Goal: Task Accomplishment & Management: Complete application form

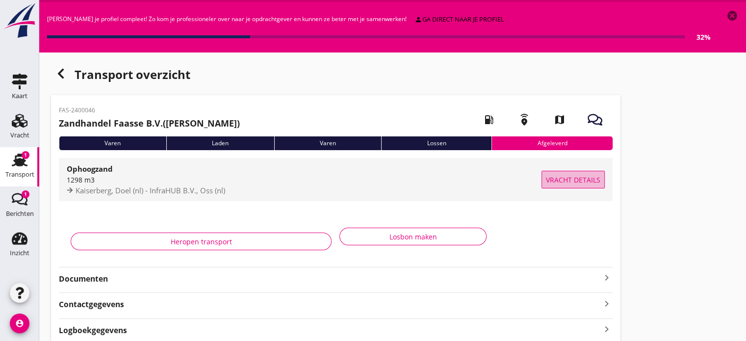
click at [561, 186] on button "Vracht details" at bounding box center [572, 180] width 63 height 18
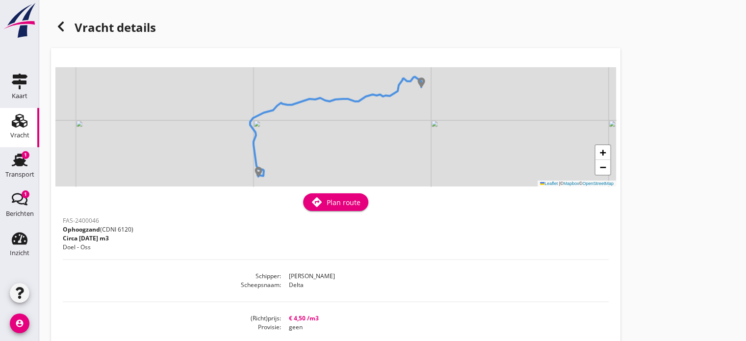
scroll to position [25, 0]
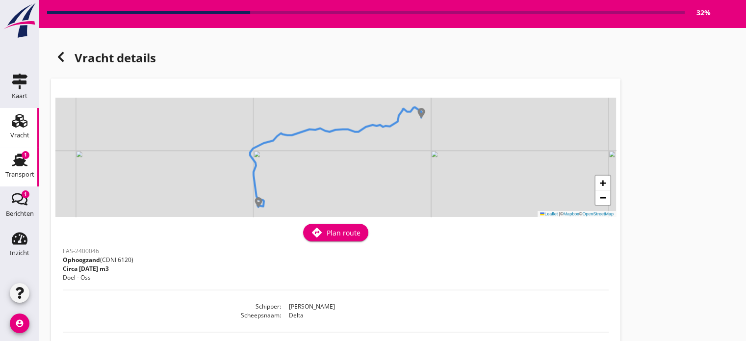
click at [22, 162] on use at bounding box center [20, 159] width 16 height 13
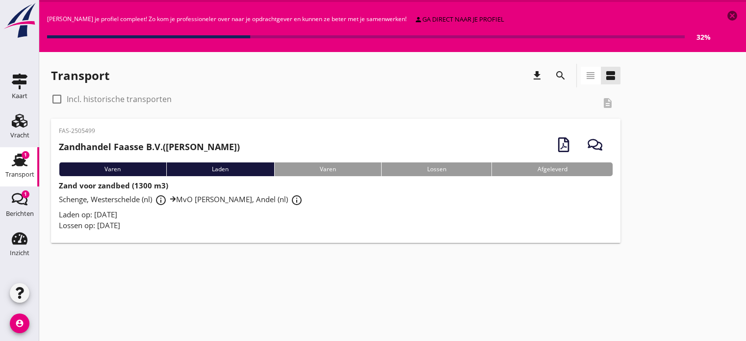
click at [220, 165] on div "Laden" at bounding box center [220, 169] width 108 height 14
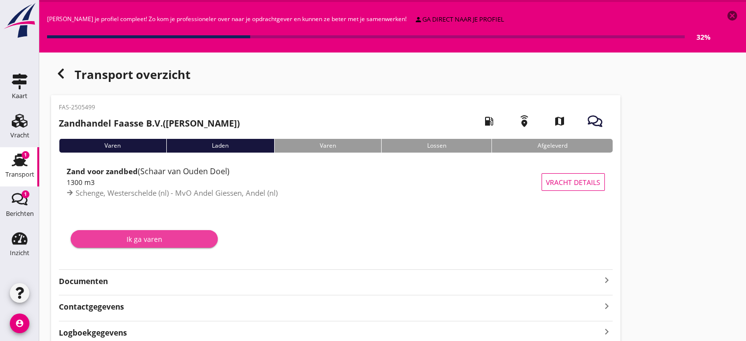
click at [163, 238] on div "Ik ga varen" at bounding box center [143, 239] width 131 height 10
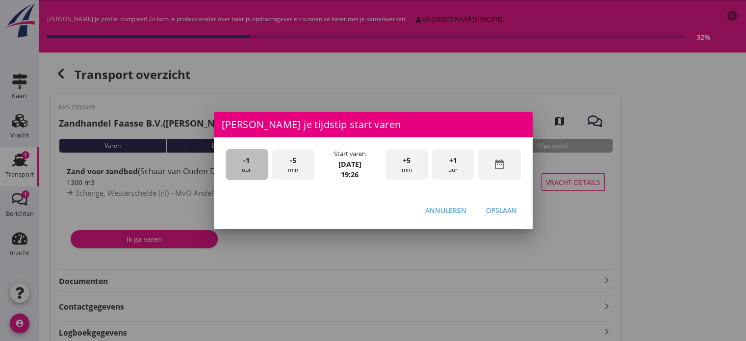
click at [250, 166] on div "-1 uur" at bounding box center [247, 164] width 43 height 31
click at [291, 169] on div "-5 min" at bounding box center [293, 164] width 43 height 31
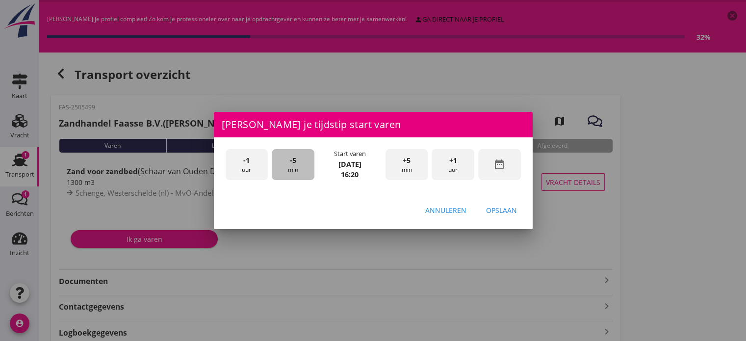
click at [291, 169] on div "-5 min" at bounding box center [293, 164] width 43 height 31
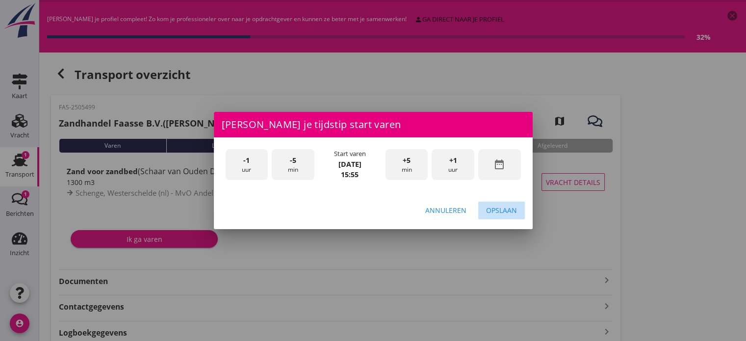
click at [508, 211] on div "Opslaan" at bounding box center [501, 210] width 31 height 10
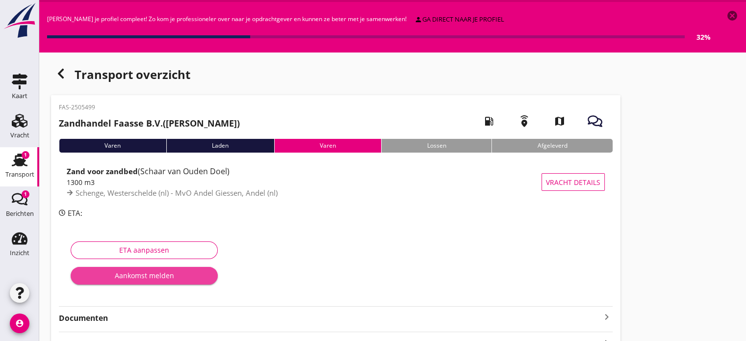
click at [176, 279] on div "Aankomst melden" at bounding box center [143, 275] width 131 height 10
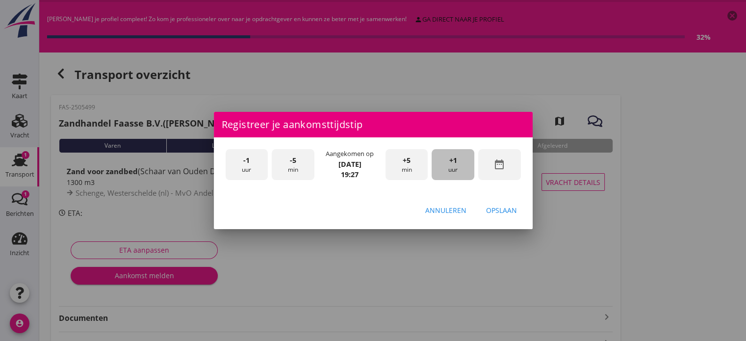
click at [441, 169] on div "+1 uur" at bounding box center [453, 164] width 43 height 31
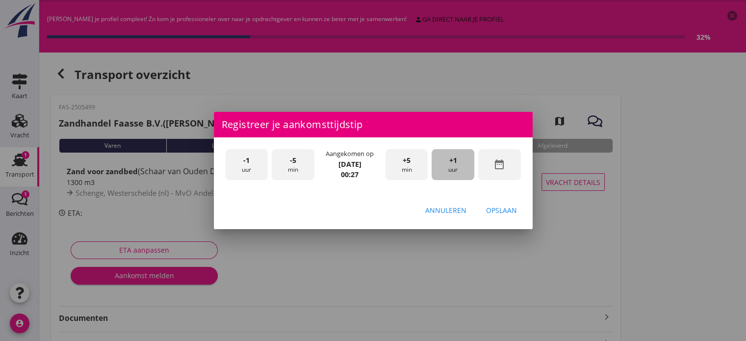
click at [441, 169] on div "+1 uur" at bounding box center [453, 164] width 43 height 31
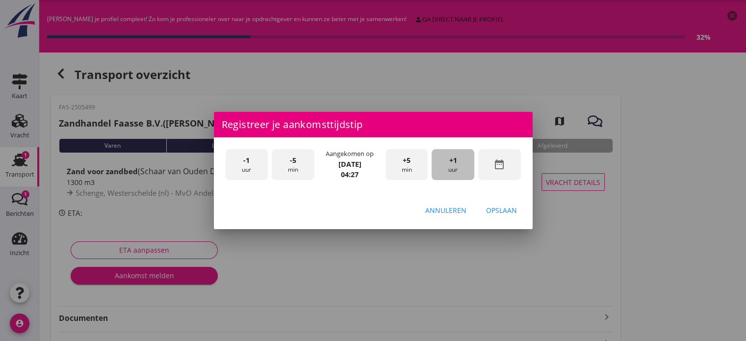
click at [441, 169] on div "+1 uur" at bounding box center [453, 164] width 43 height 31
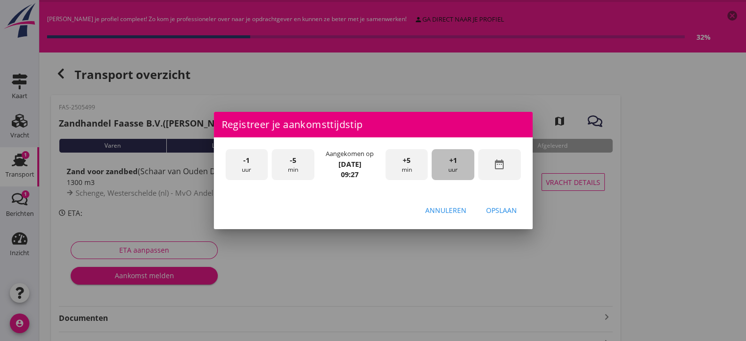
click at [441, 169] on div "+1 uur" at bounding box center [453, 164] width 43 height 31
click at [250, 170] on div "-1 uur" at bounding box center [247, 164] width 43 height 31
click at [493, 211] on div "Opslaan" at bounding box center [501, 210] width 31 height 10
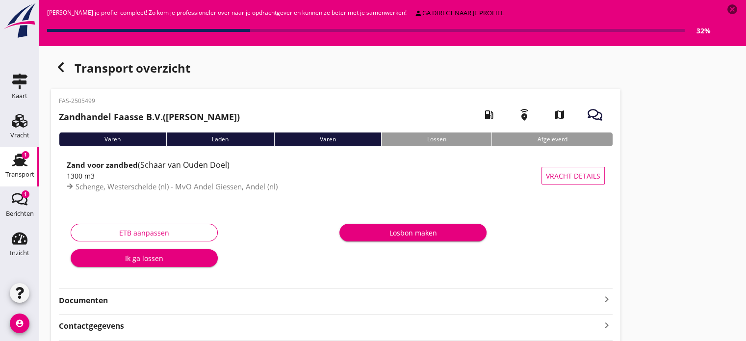
scroll to position [7, 0]
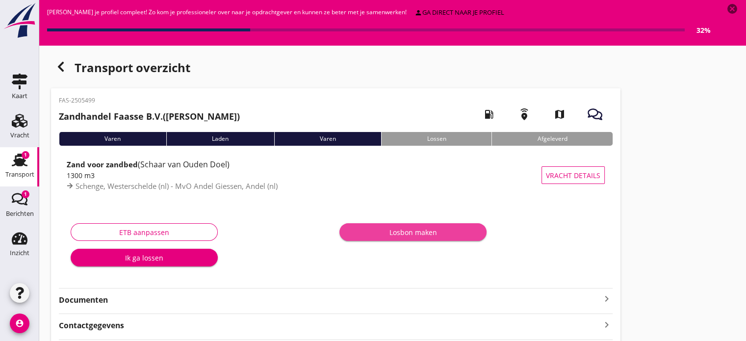
click at [441, 237] on div "Losbon maken" at bounding box center [412, 232] width 131 height 10
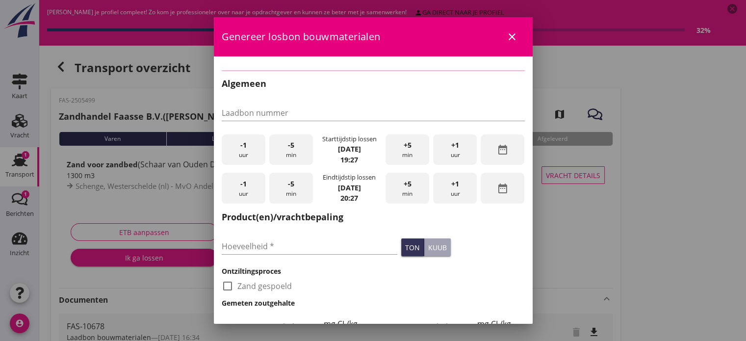
type input "FAS-10678"
type input "1300"
checkbox input "true"
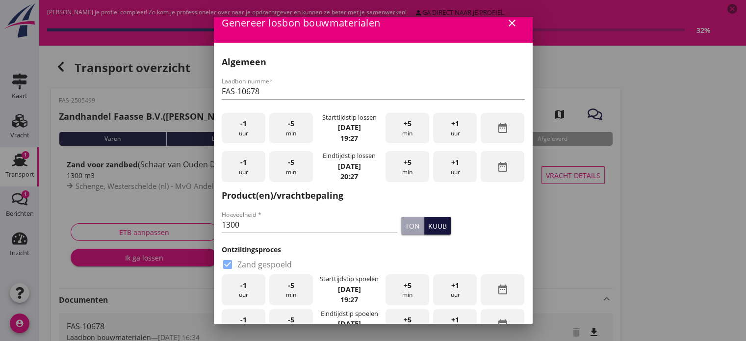
scroll to position [0, 0]
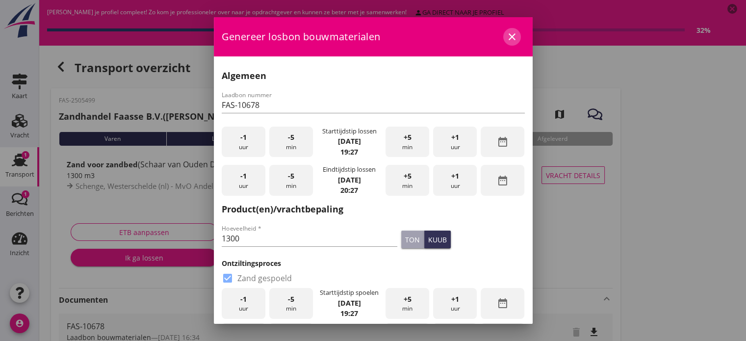
click at [506, 33] on icon "close" at bounding box center [512, 37] width 12 height 12
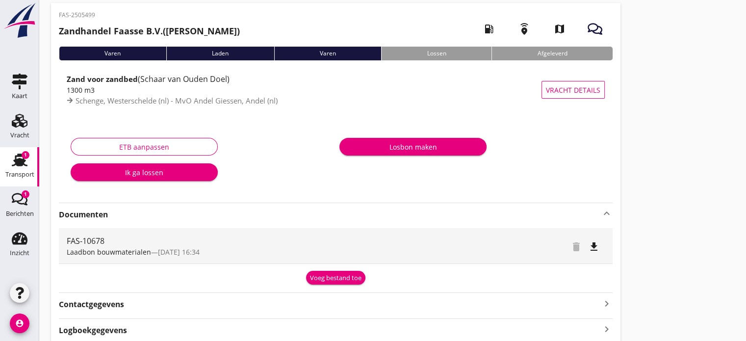
scroll to position [132, 0]
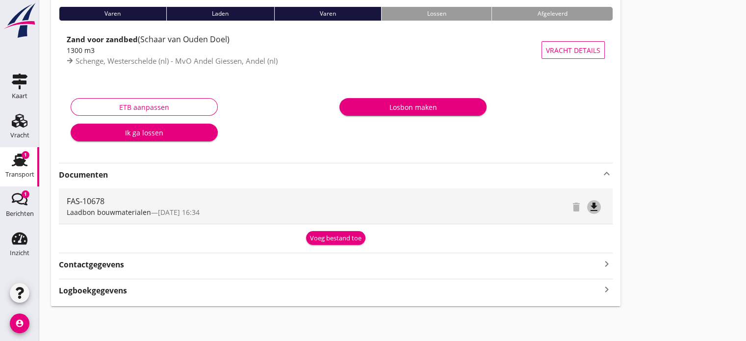
click at [593, 205] on icon "file_download" at bounding box center [594, 207] width 12 height 12
click at [608, 266] on icon "keyboard_arrow_right" at bounding box center [607, 263] width 12 height 13
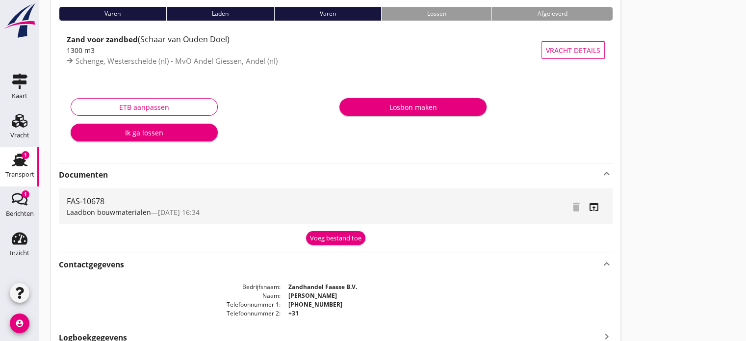
click at [610, 264] on icon "keyboard_arrow_up" at bounding box center [607, 263] width 12 height 13
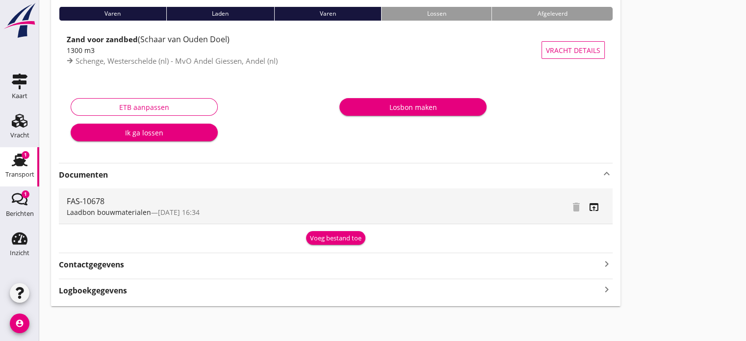
click at [608, 293] on icon "keyboard_arrow_right" at bounding box center [607, 289] width 12 height 13
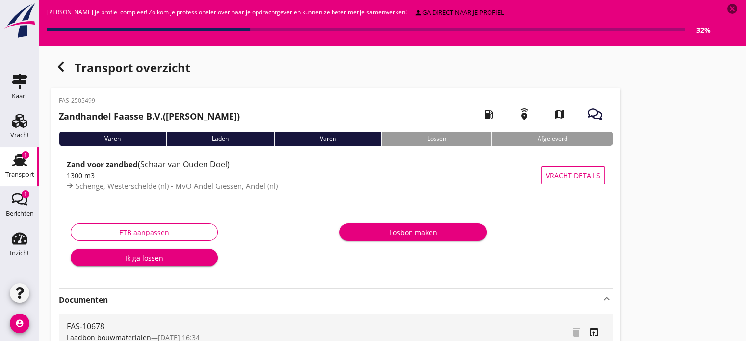
scroll to position [0, 0]
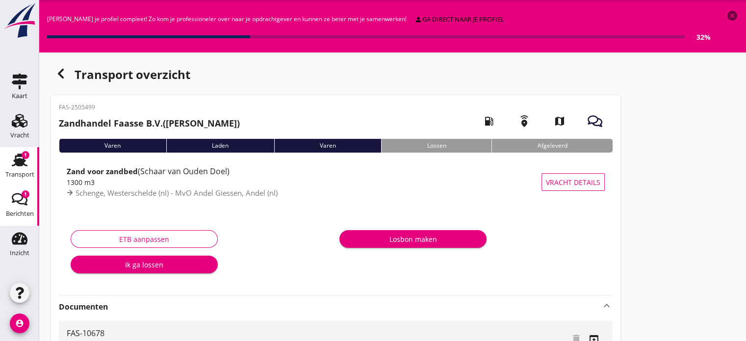
click at [15, 195] on icon "Berichten" at bounding box center [20, 199] width 16 height 16
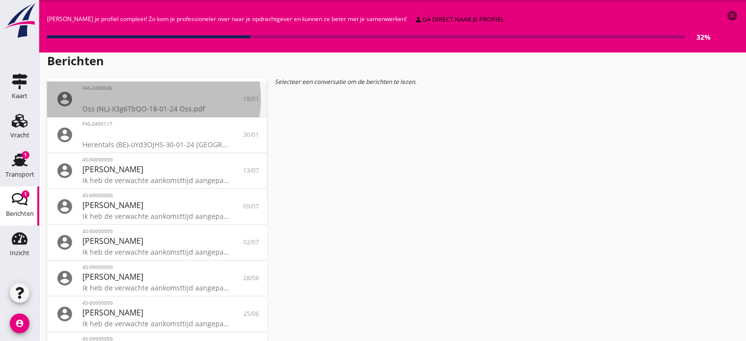
click at [175, 106] on div "Oss (NL)-X3g6TbQO-18-01-24 Oss.pdf" at bounding box center [156, 108] width 149 height 10
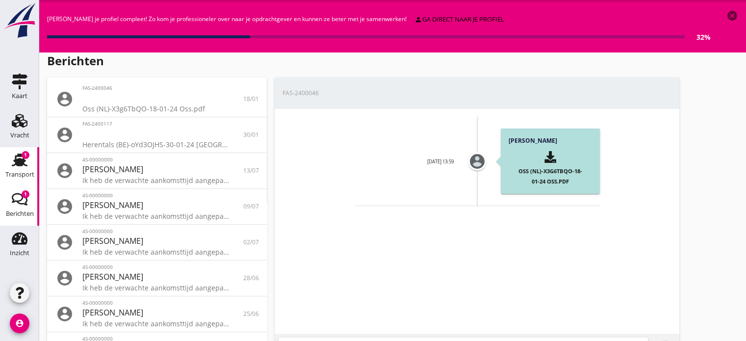
click at [18, 157] on icon "Transport" at bounding box center [20, 160] width 16 height 16
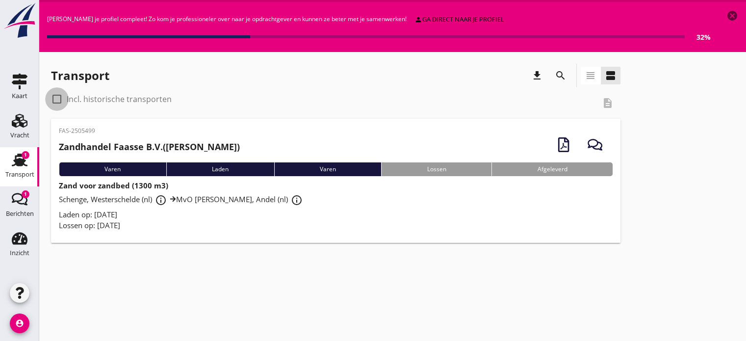
click at [56, 100] on div at bounding box center [57, 99] width 17 height 17
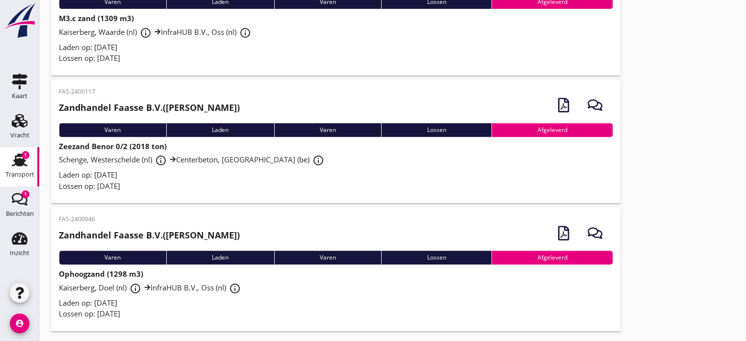
scroll to position [428, 0]
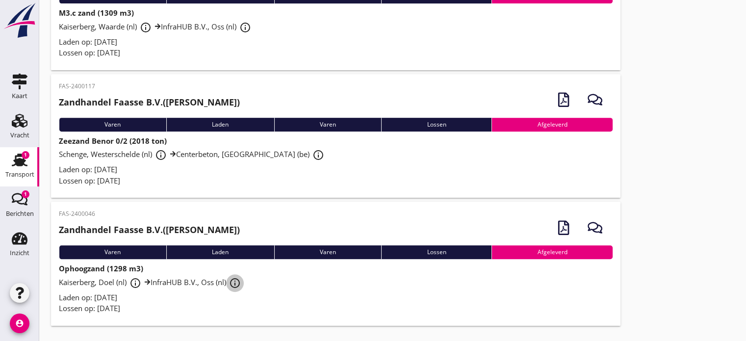
click at [241, 283] on icon "info_outline" at bounding box center [235, 283] width 12 height 12
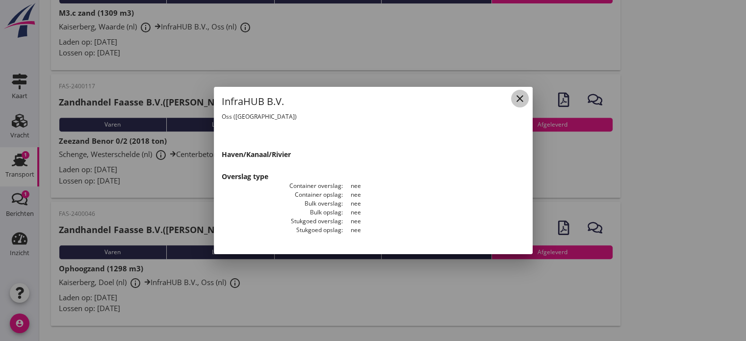
click at [523, 100] on icon "close" at bounding box center [520, 99] width 12 height 12
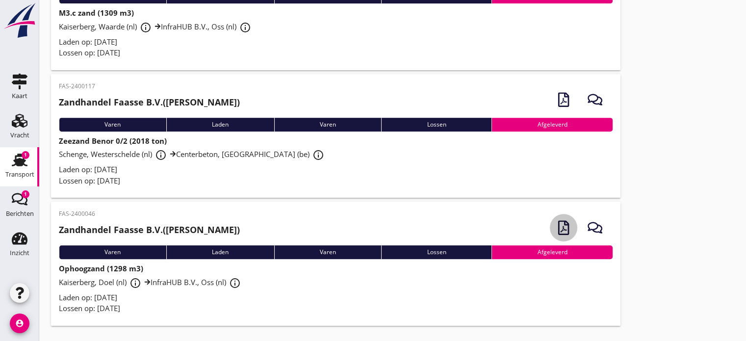
click at [560, 229] on icon "button" at bounding box center [563, 227] width 15 height 15
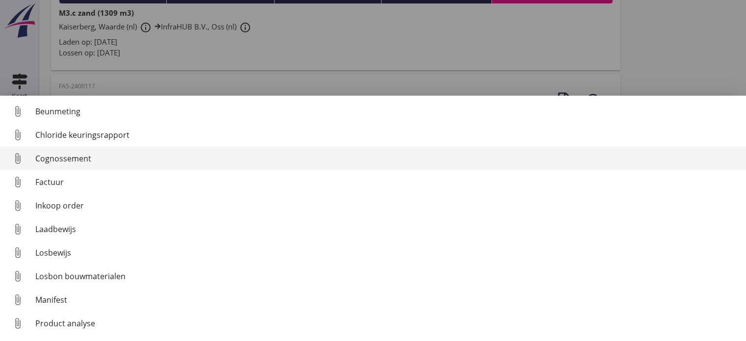
click at [75, 156] on div "Cognossement" at bounding box center [386, 159] width 703 height 12
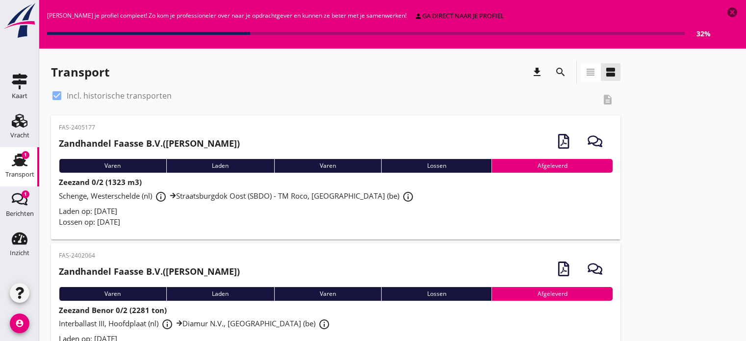
scroll to position [0, 0]
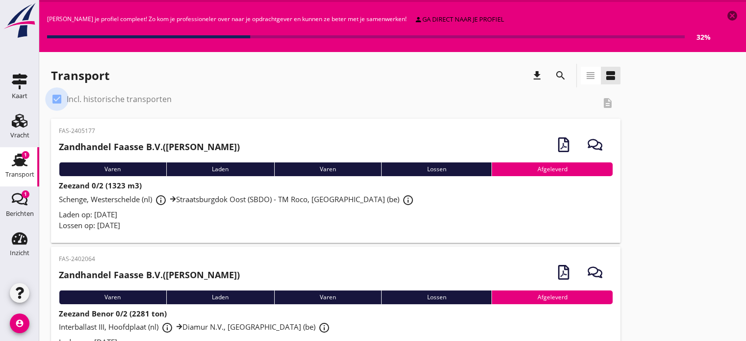
click at [56, 99] on div at bounding box center [57, 99] width 17 height 17
checkbox input "false"
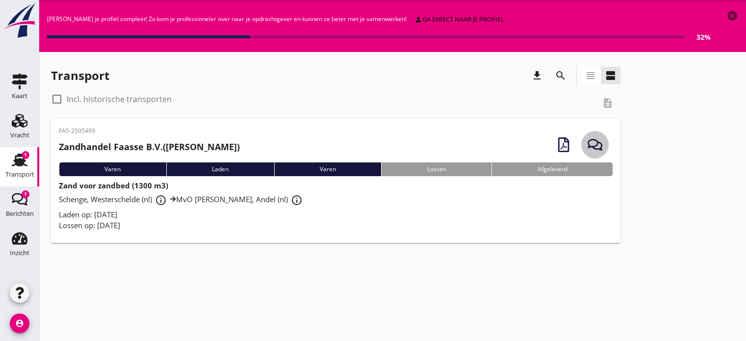
click at [599, 141] on icon "button" at bounding box center [594, 144] width 15 height 15
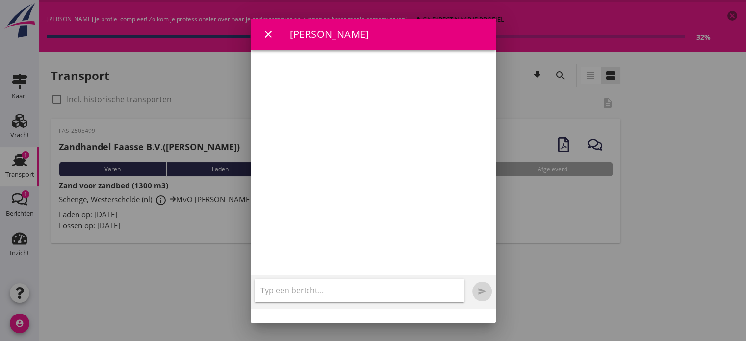
click at [259, 27] on div "close Jappe Mulder" at bounding box center [373, 34] width 245 height 31
click at [268, 33] on icon "close" at bounding box center [268, 34] width 12 height 12
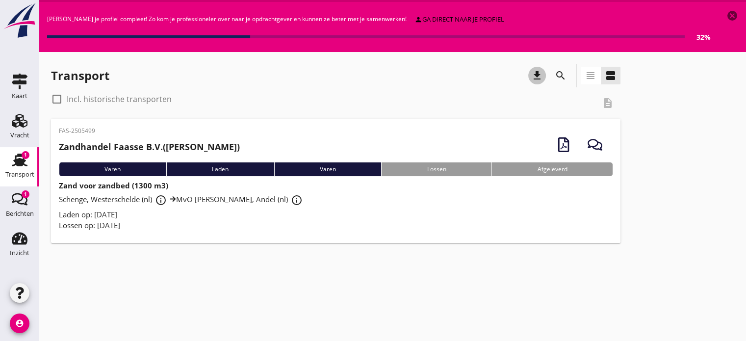
click at [543, 74] on div "download" at bounding box center [537, 76] width 18 height 12
click at [562, 147] on icon "button" at bounding box center [563, 144] width 15 height 15
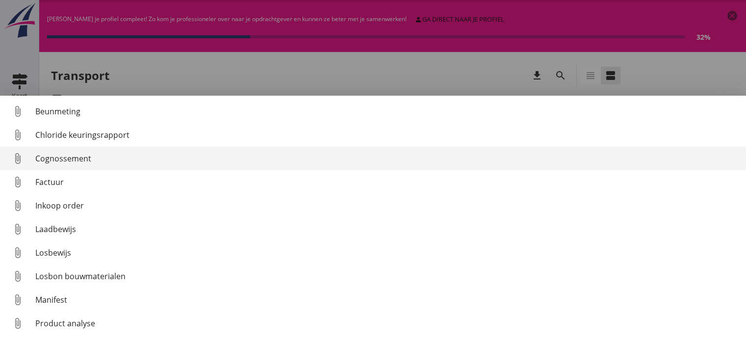
click at [133, 158] on div "Cognossement" at bounding box center [386, 159] width 703 height 12
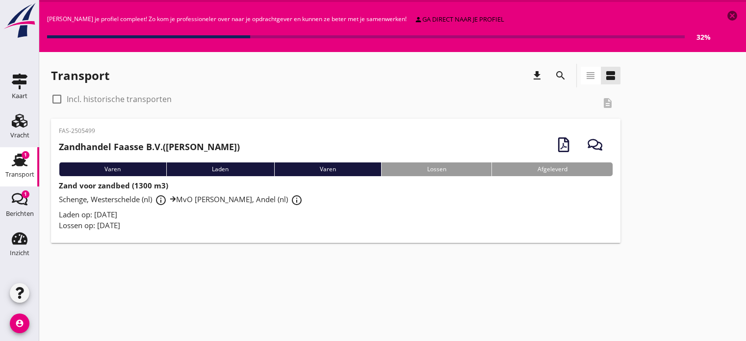
click at [609, 102] on div "check_box_outline_blank Incl. historische transporten description" at bounding box center [335, 103] width 569 height 24
click at [24, 205] on icon "Berichten" at bounding box center [20, 199] width 16 height 16
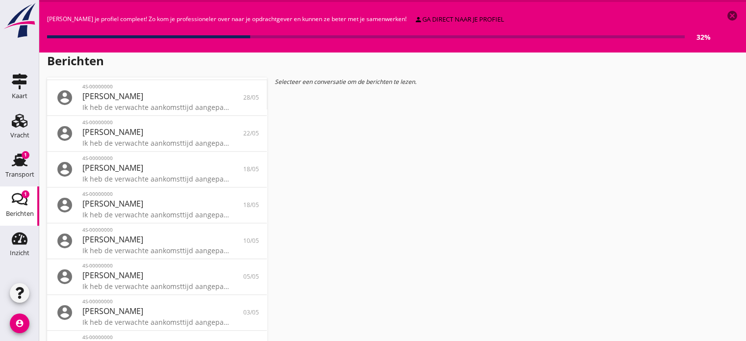
scroll to position [468, 0]
click at [21, 155] on use at bounding box center [20, 159] width 16 height 13
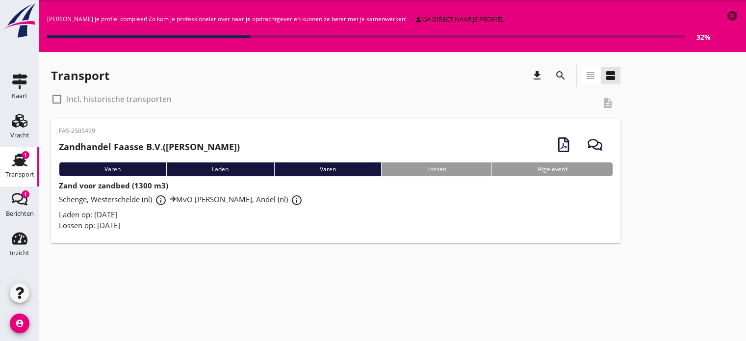
click at [608, 108] on div "check_box_outline_blank Incl. historische transporten description" at bounding box center [335, 103] width 569 height 24
click at [539, 76] on icon "download" at bounding box center [537, 76] width 12 height 12
click at [607, 105] on div "check_box_outline_blank Incl. historische transporten description" at bounding box center [335, 103] width 569 height 24
click at [565, 146] on icon "button" at bounding box center [563, 144] width 15 height 15
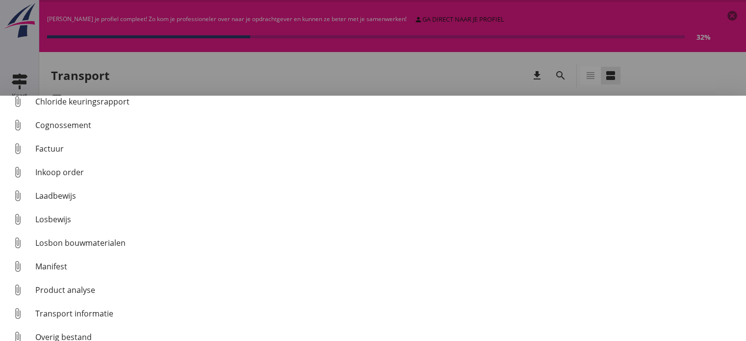
scroll to position [45, 0]
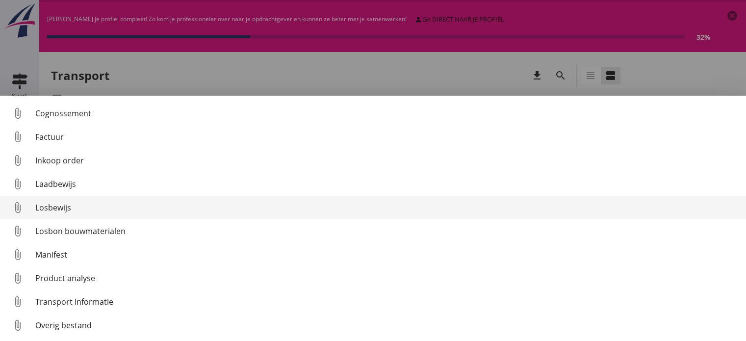
click at [82, 210] on div "Losbewijs" at bounding box center [386, 208] width 703 height 12
